Goal: Check status: Check status

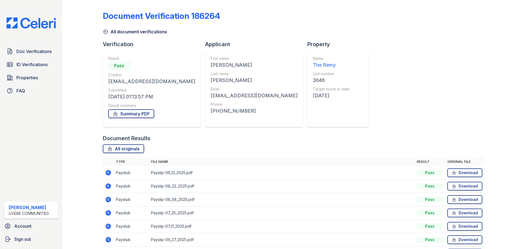
scroll to position [129, 0]
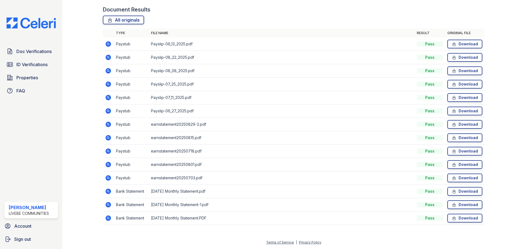
click at [109, 191] on icon at bounding box center [108, 191] width 7 height 7
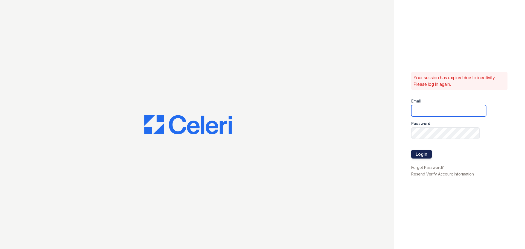
type input "[EMAIL_ADDRESS][DOMAIN_NAME]"
click at [415, 154] on button "Login" at bounding box center [421, 154] width 21 height 9
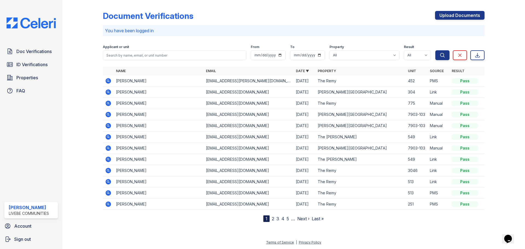
click at [107, 170] on icon at bounding box center [108, 170] width 5 height 5
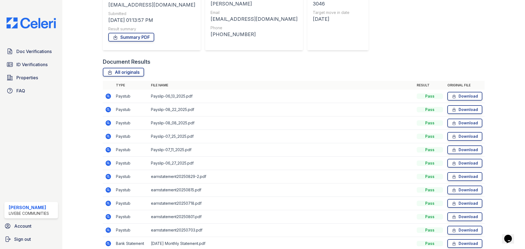
scroll to position [109, 0]
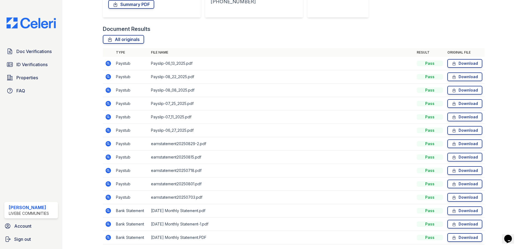
click at [109, 211] on icon at bounding box center [108, 210] width 5 height 5
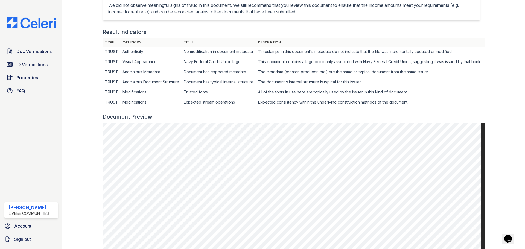
scroll to position [219, 0]
